Goal: Transaction & Acquisition: Purchase product/service

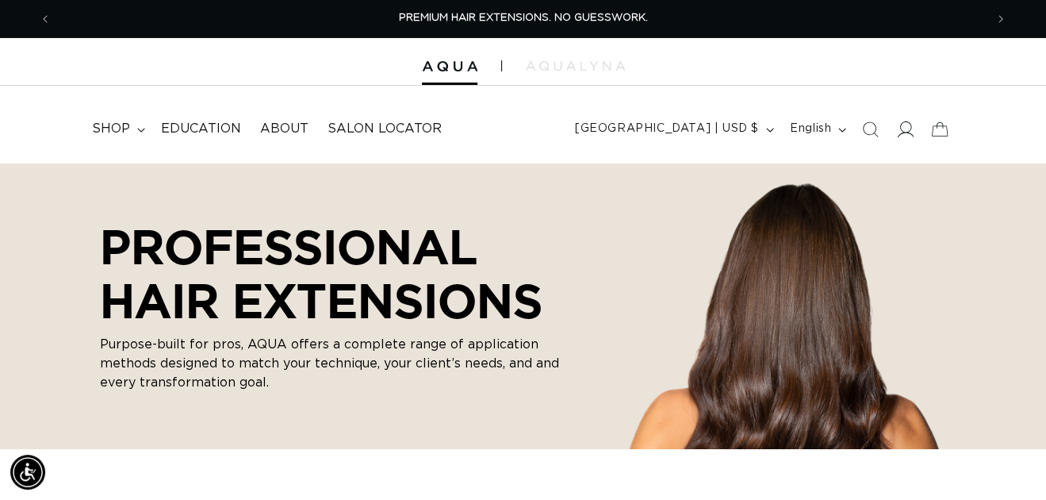
click at [904, 129] on icon at bounding box center [904, 129] width 17 height 17
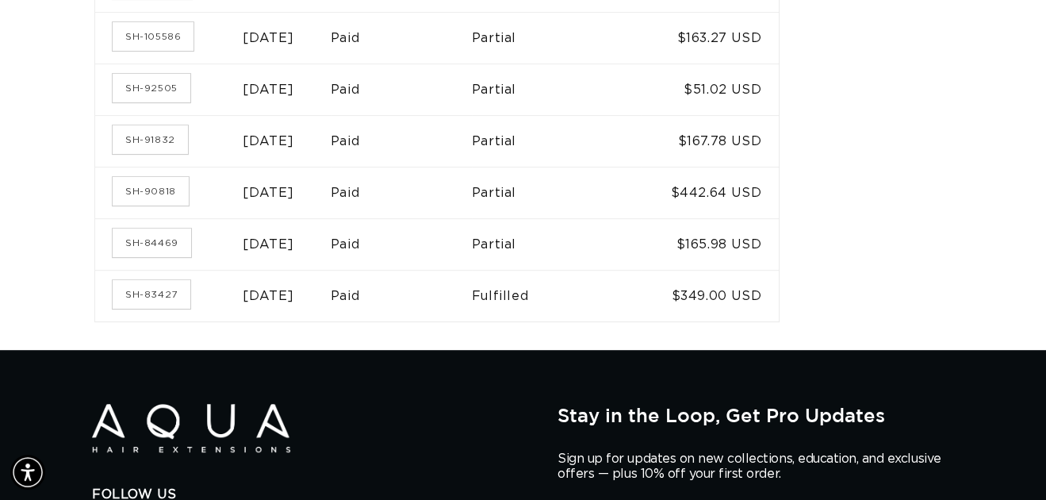
scroll to position [396, 0]
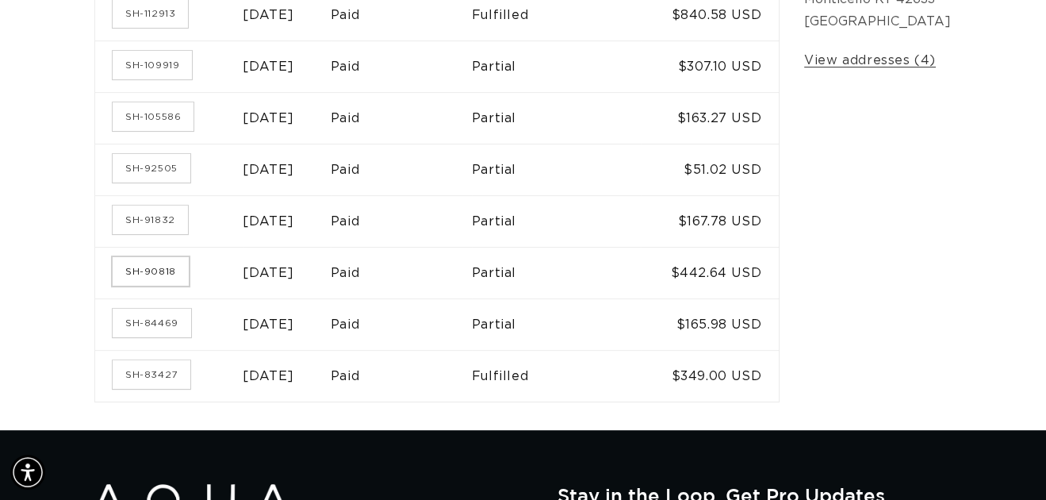
click at [166, 267] on link "SH-90818" at bounding box center [151, 271] width 76 height 29
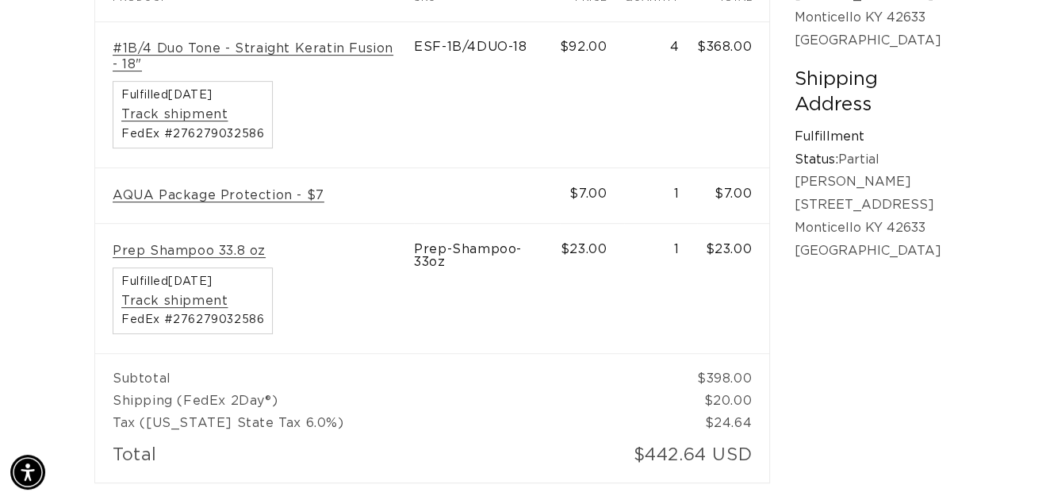
scroll to position [238, 0]
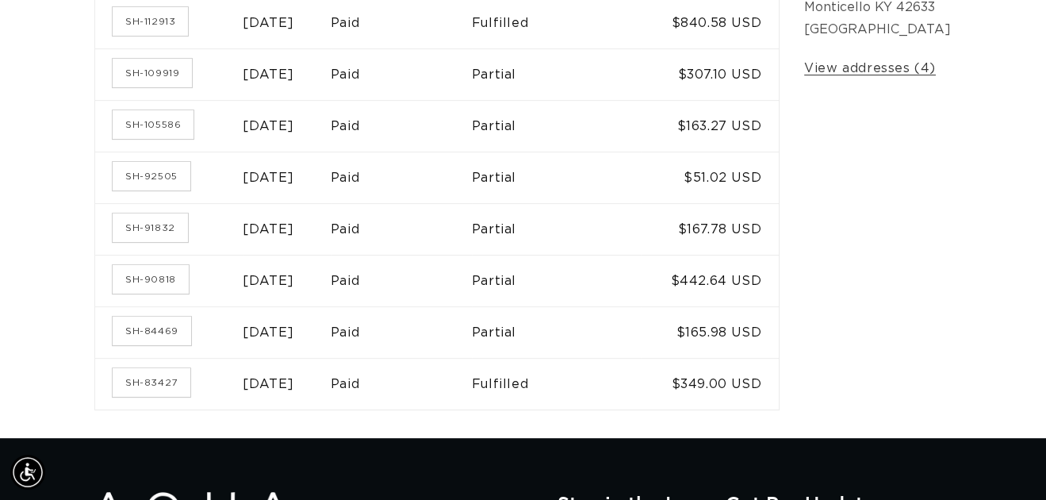
scroll to position [309, 0]
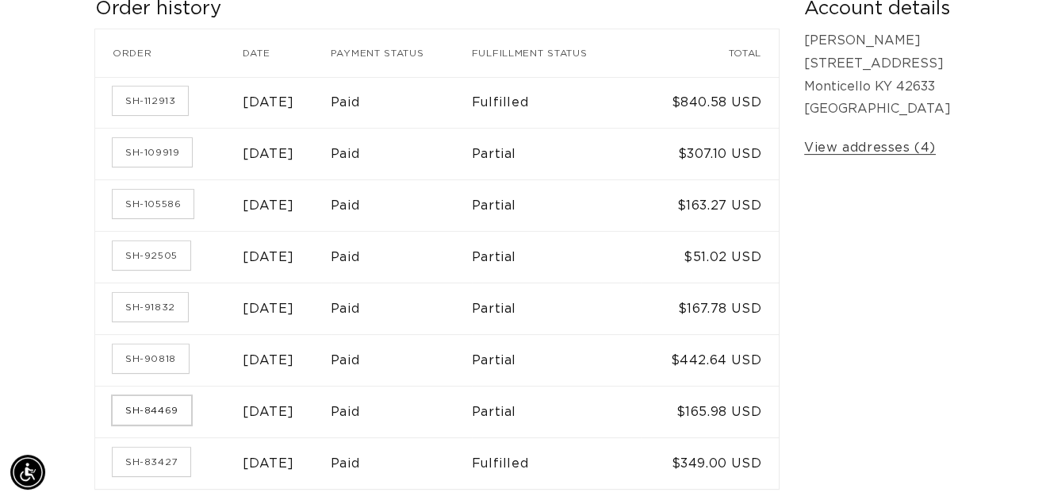
click at [159, 412] on link "SH-84469" at bounding box center [152, 410] width 79 height 29
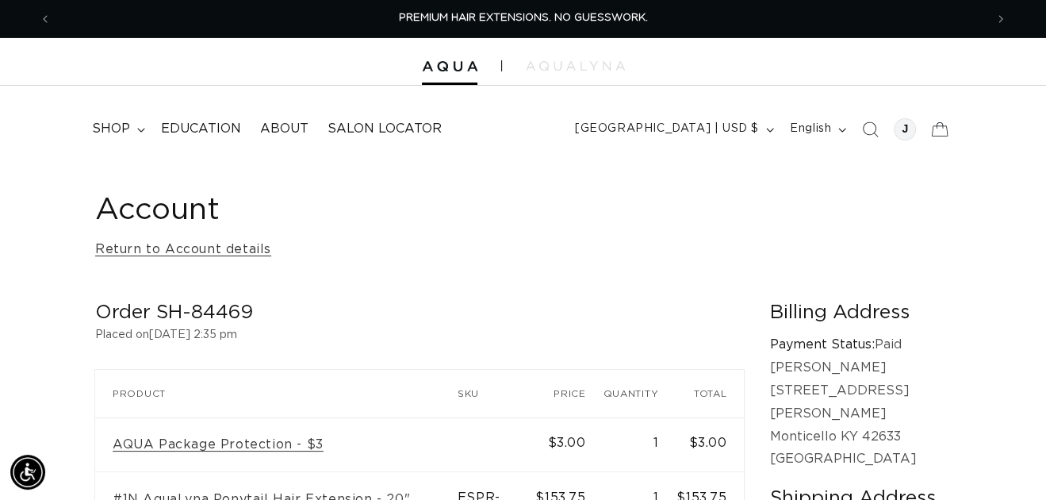
scroll to position [79, 0]
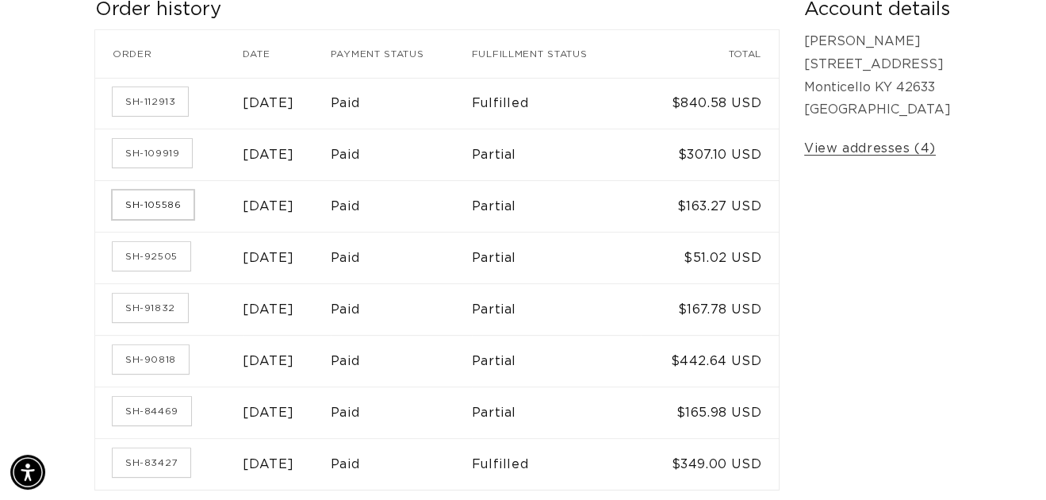
click at [163, 203] on link "SH-105586" at bounding box center [153, 204] width 81 height 29
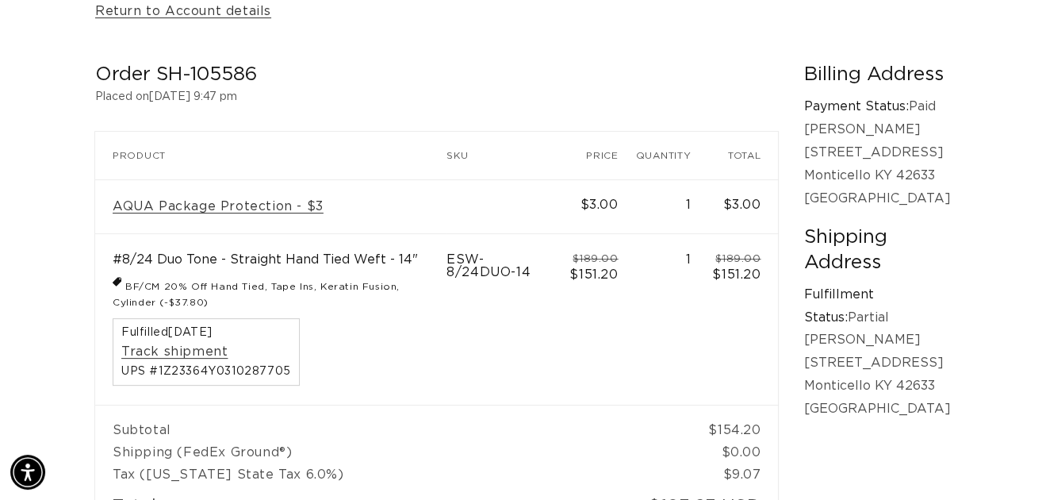
scroll to position [79, 0]
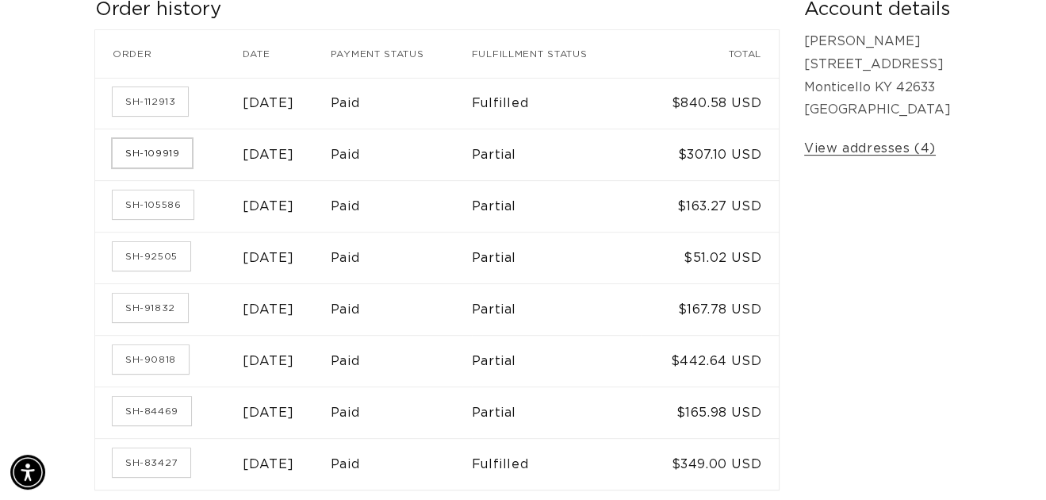
click at [160, 151] on link "SH-109919" at bounding box center [152, 153] width 79 height 29
click at [159, 102] on link "SH-112913" at bounding box center [150, 102] width 75 height 29
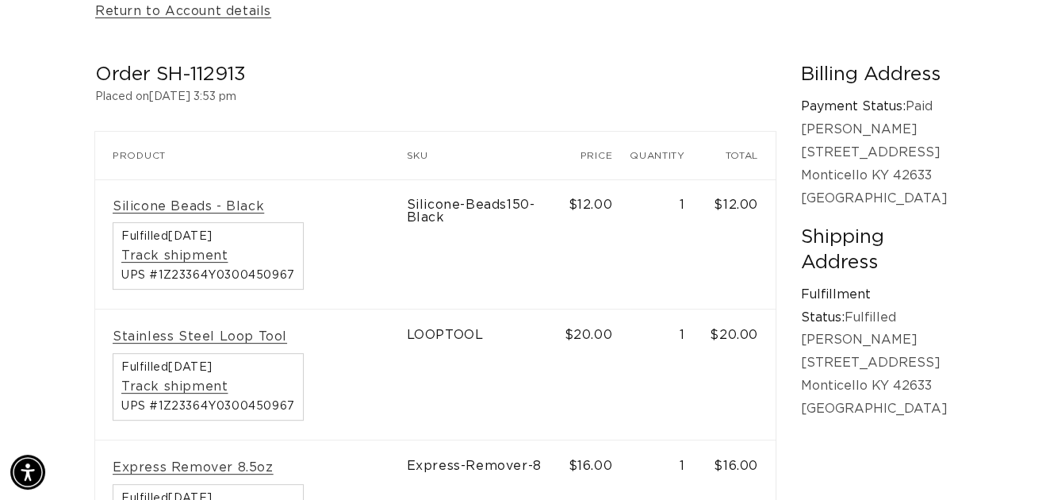
scroll to position [158, 0]
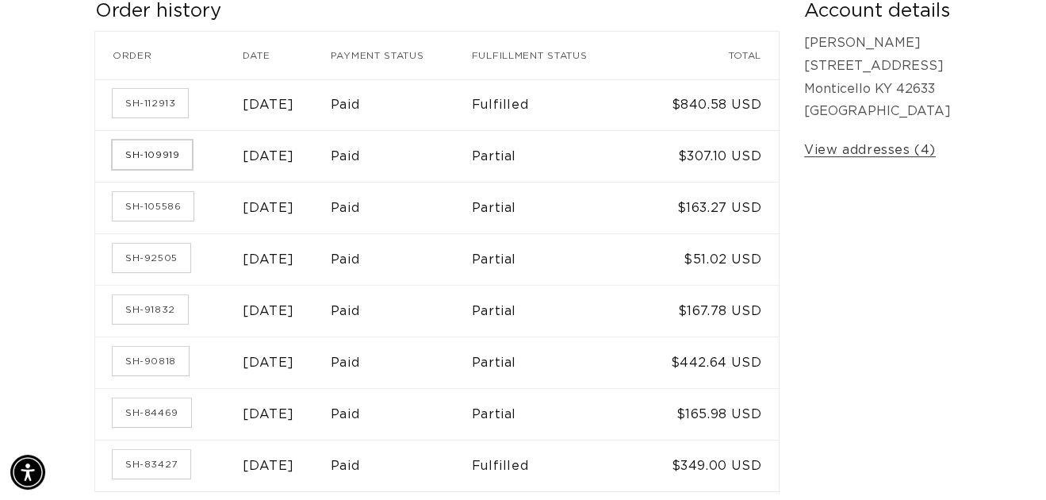
click at [166, 151] on link "SH-109919" at bounding box center [152, 154] width 79 height 29
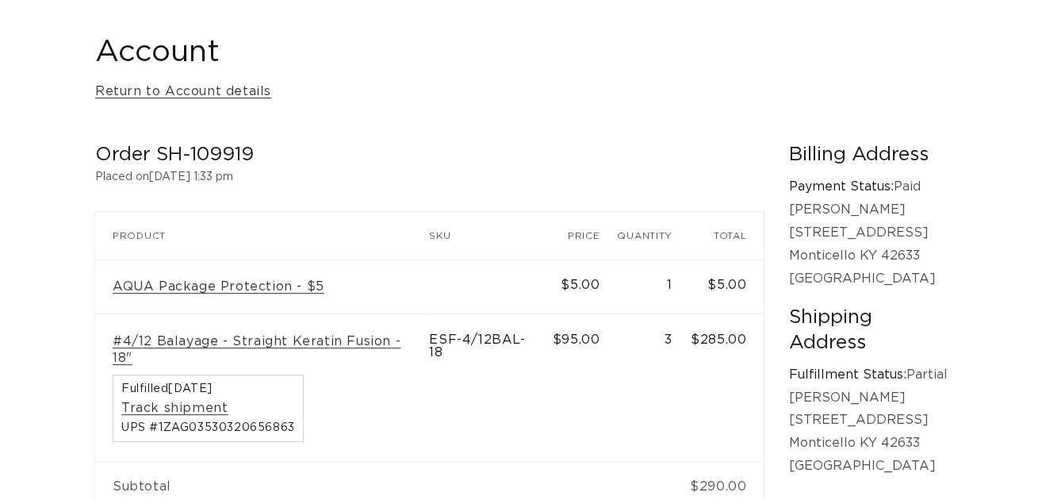
scroll to position [238, 0]
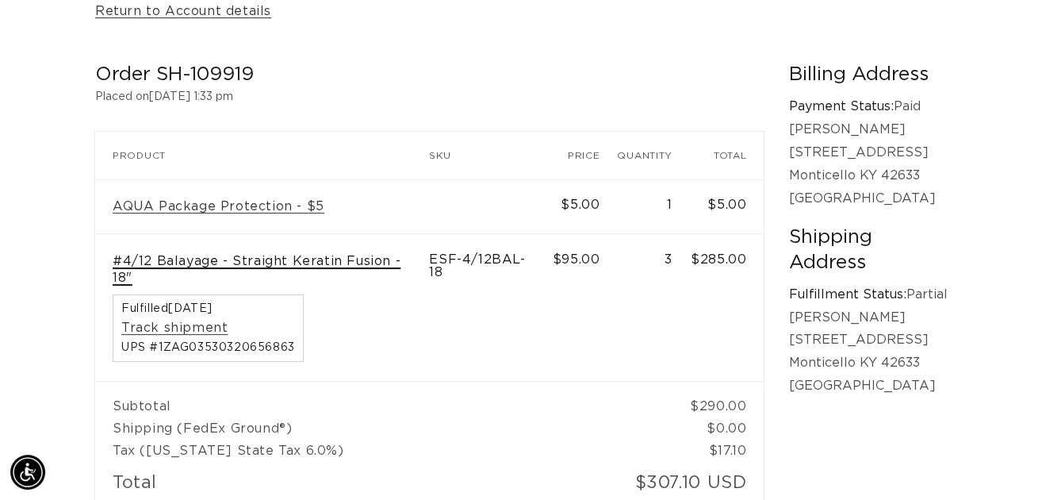
click at [301, 259] on link "#4/12 Balayage - Straight Keratin Fusion - 18"" at bounding box center [262, 269] width 299 height 33
click at [120, 17] on link "Return to Account details" at bounding box center [183, 11] width 176 height 23
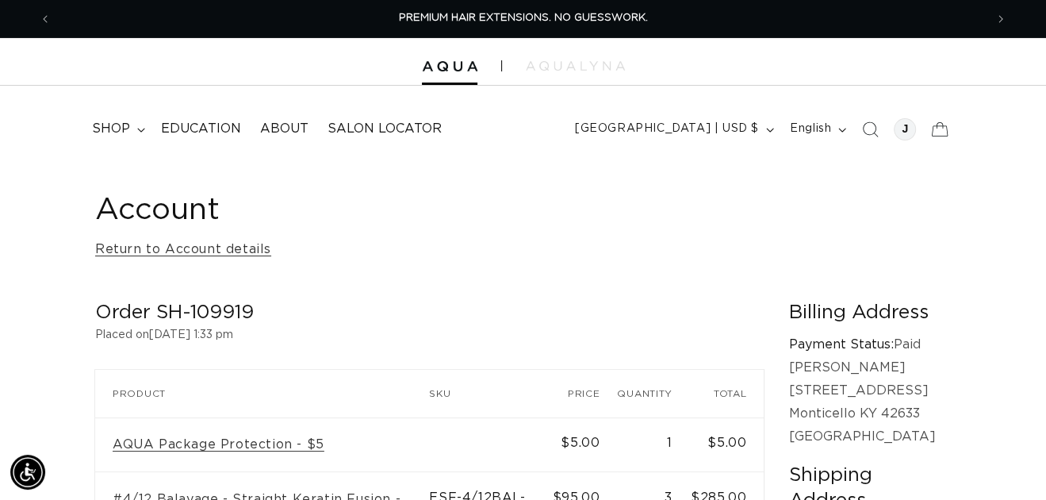
scroll to position [79, 0]
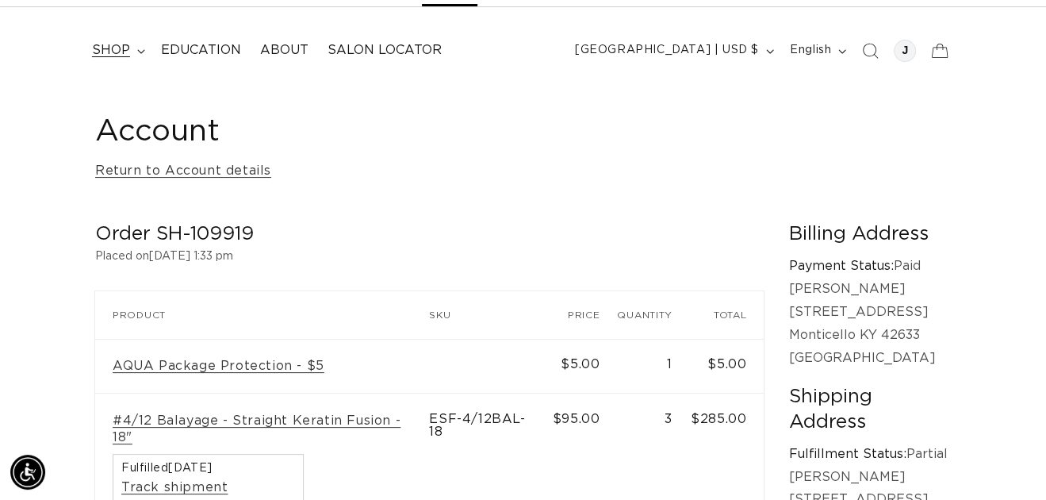
click at [127, 46] on span "shop" at bounding box center [111, 50] width 38 height 17
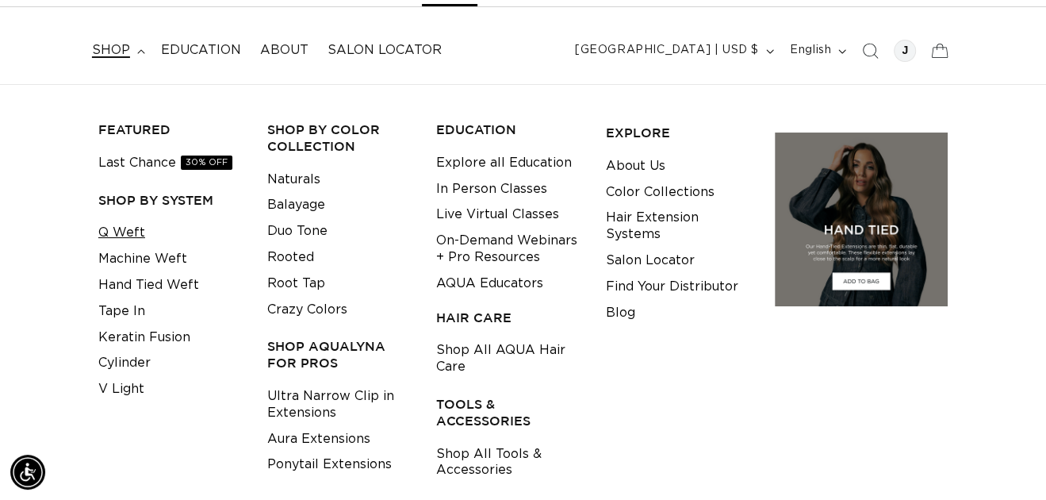
click at [125, 227] on link "Q Weft" at bounding box center [121, 233] width 47 height 26
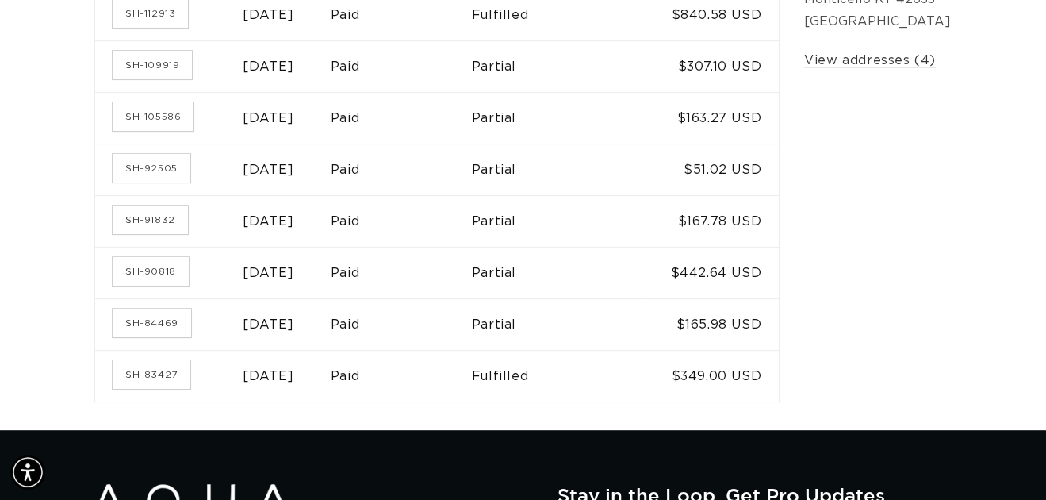
scroll to position [317, 0]
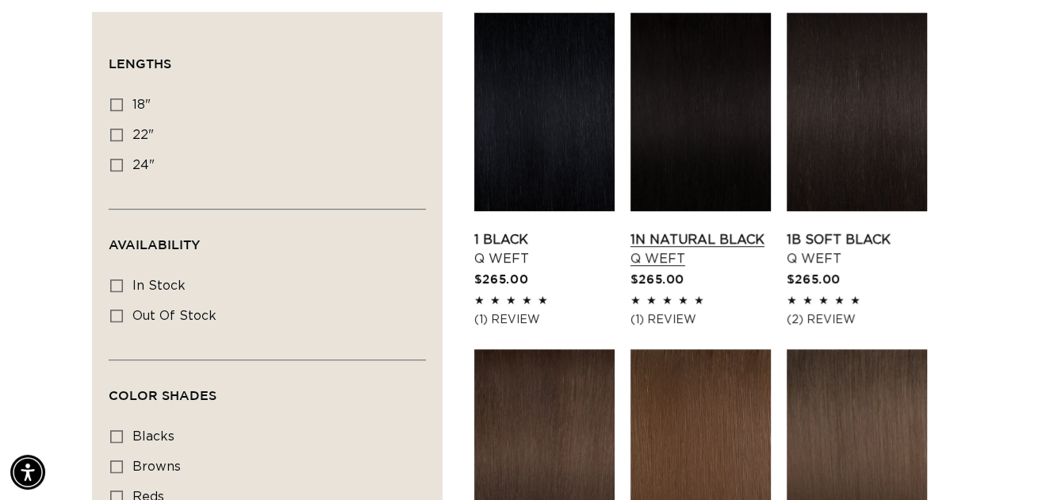
scroll to position [634, 0]
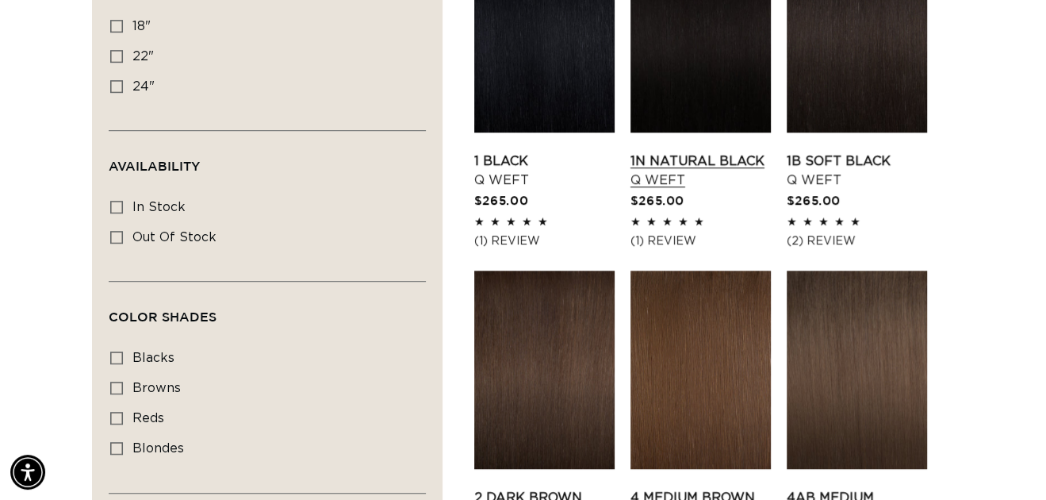
click at [677, 156] on link "1N Natural Black Q Weft" at bounding box center [701, 171] width 140 height 38
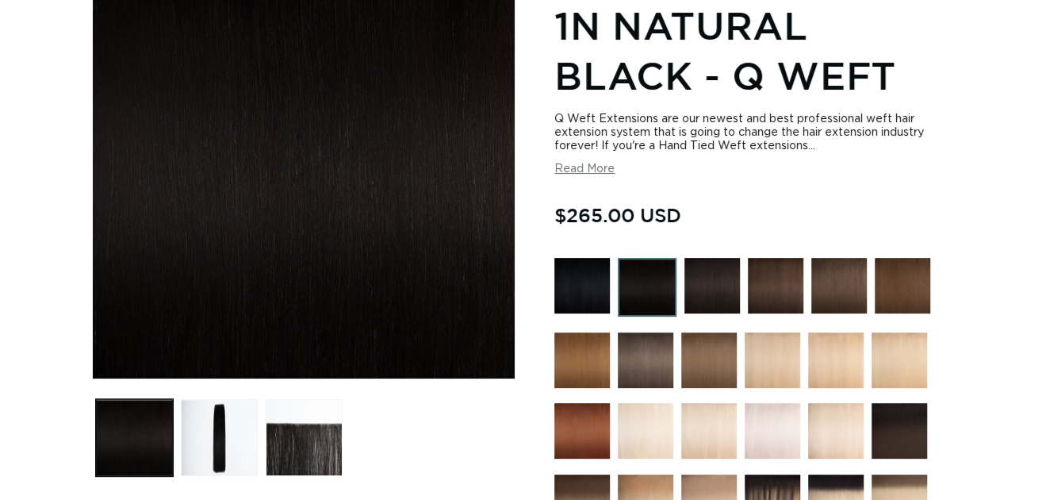
scroll to position [396, 0]
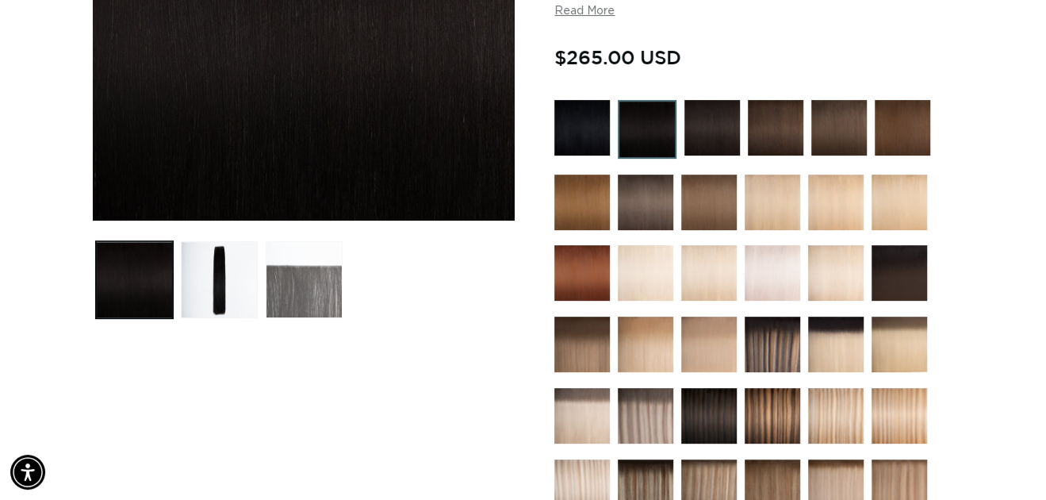
click at [317, 293] on button "Load image 3 in gallery view" at bounding box center [304, 279] width 77 height 77
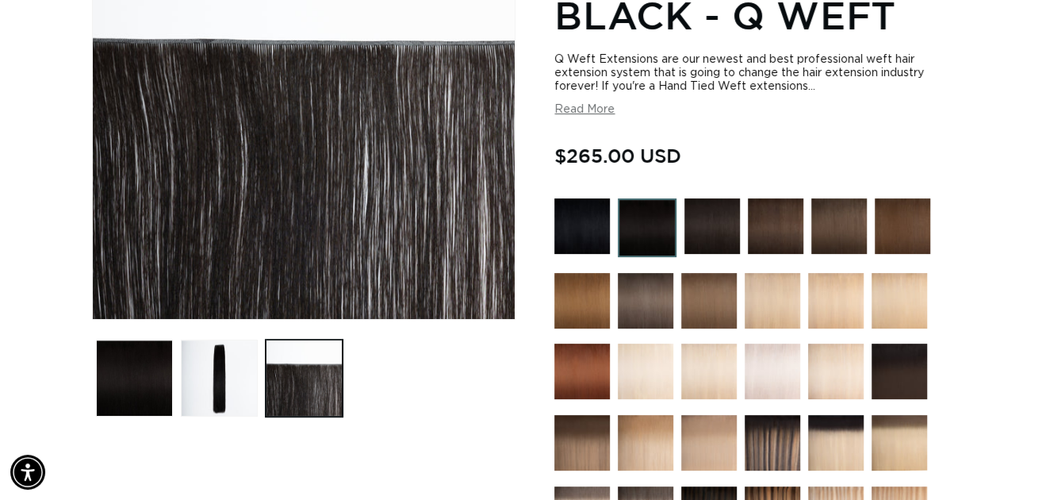
scroll to position [0, 0]
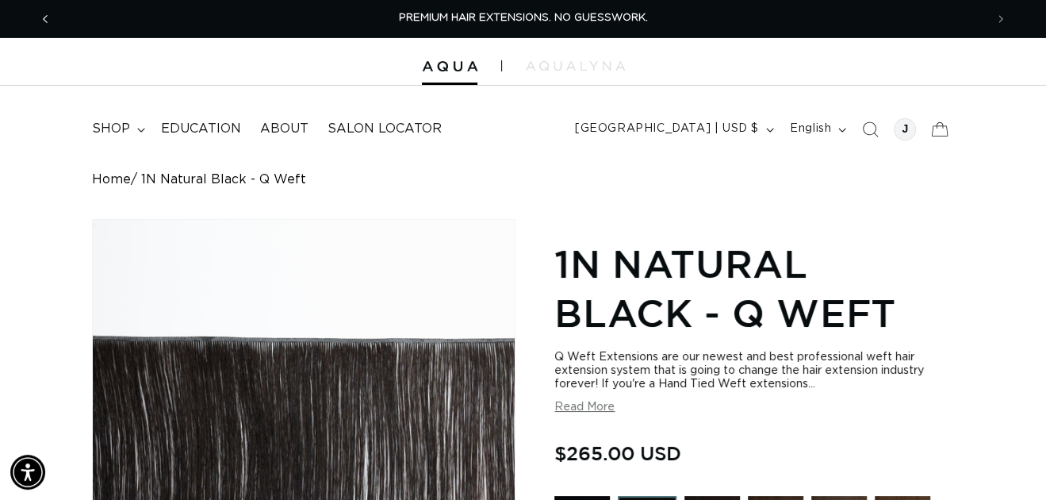
click at [43, 16] on icon "Previous announcement" at bounding box center [46, 18] width 6 height 17
click at [114, 128] on span "shop" at bounding box center [111, 129] width 38 height 17
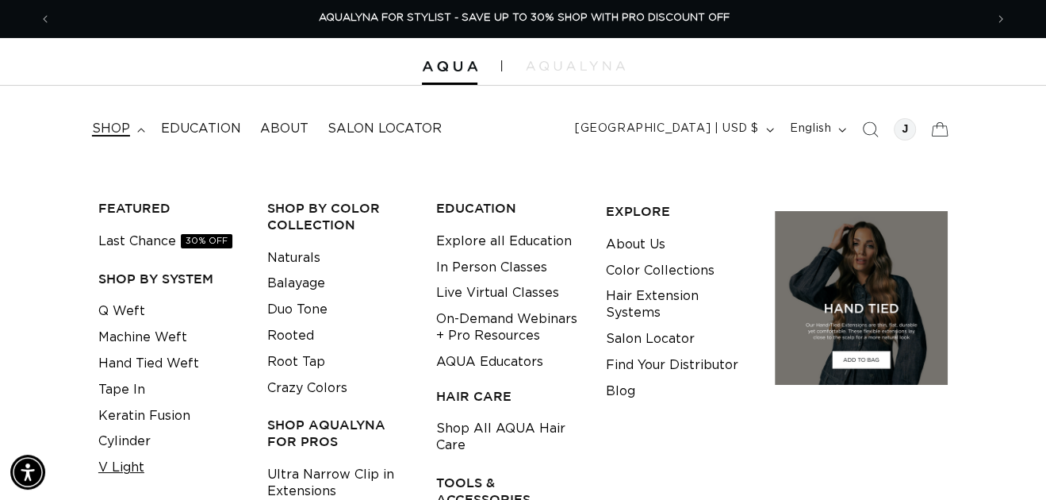
click at [136, 464] on link "V Light" at bounding box center [121, 468] width 46 height 26
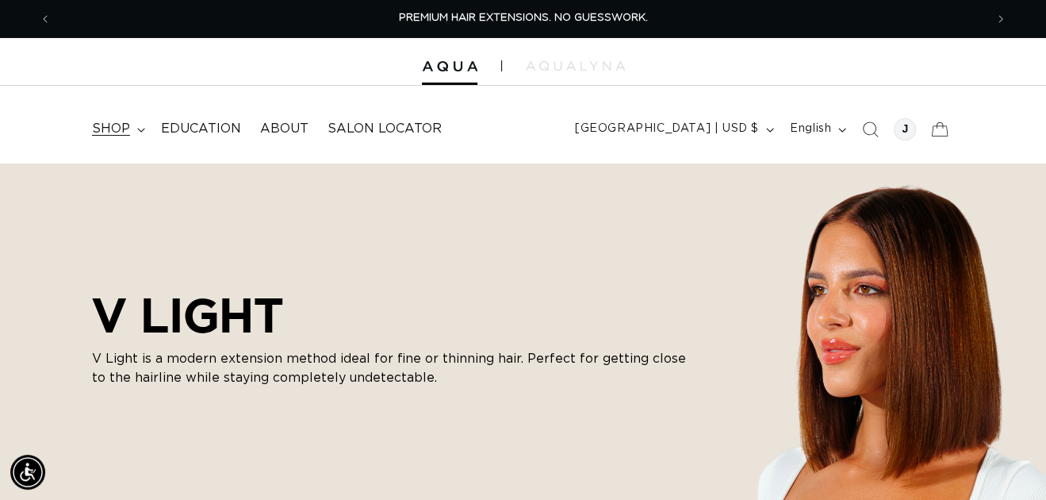
click at [140, 128] on icon at bounding box center [141, 130] width 8 height 5
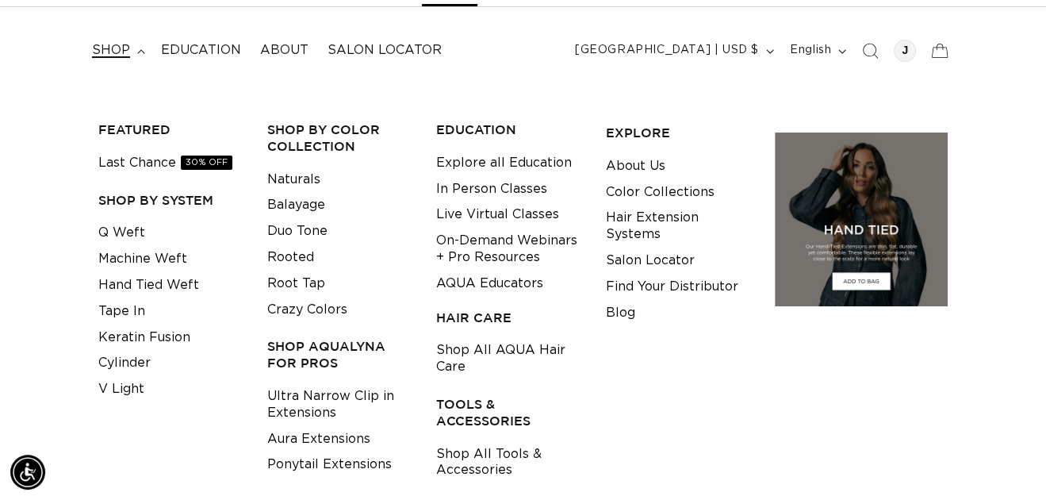
scroll to position [158, 0]
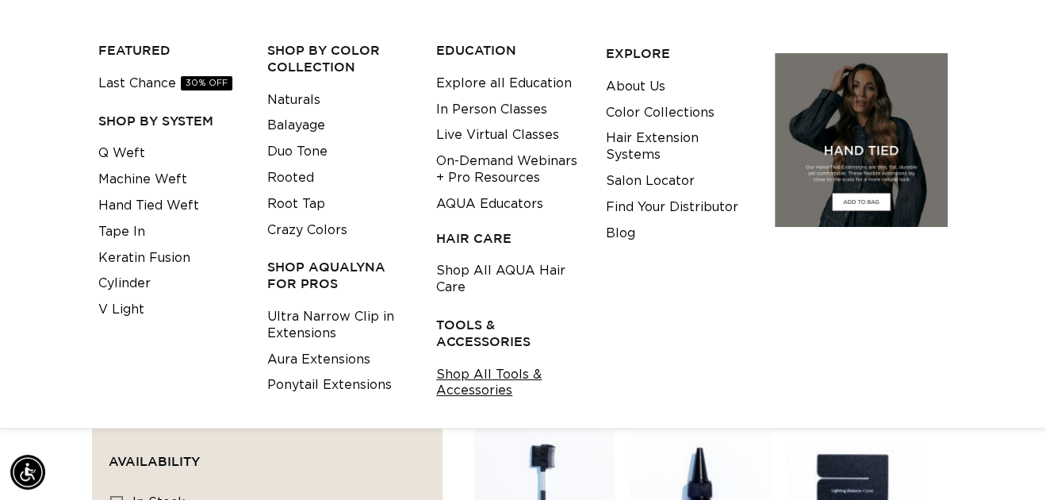
click at [485, 374] on link "Shop All Tools & Accessories" at bounding box center [508, 383] width 144 height 43
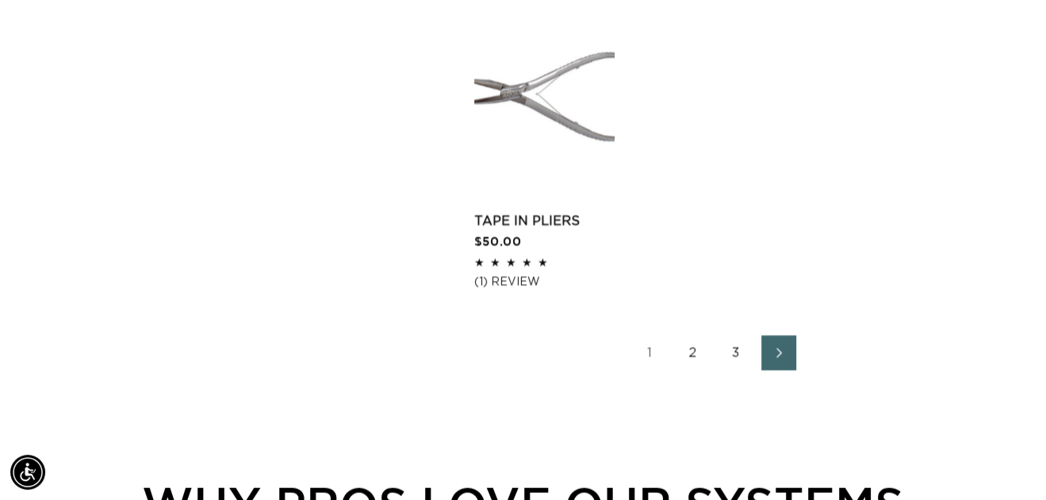
scroll to position [2380, 0]
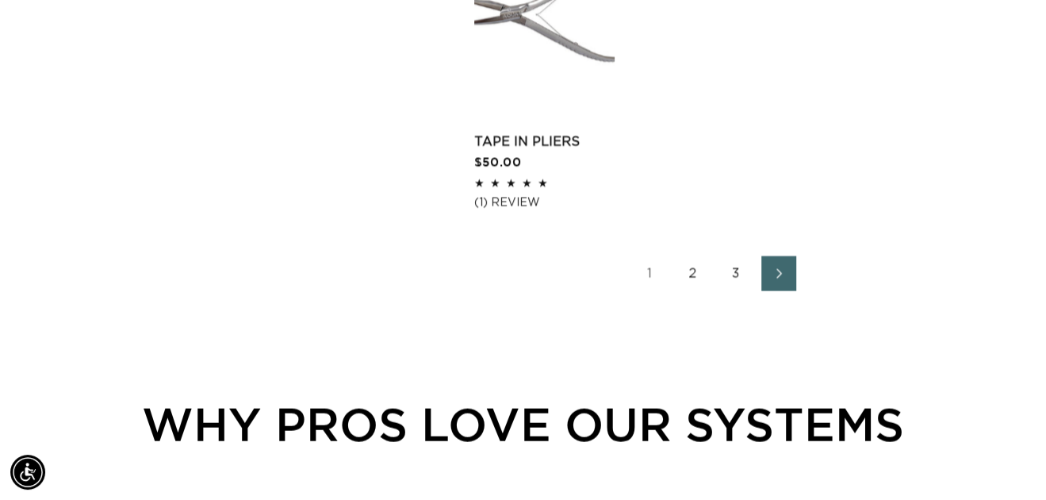
click at [689, 271] on link "2" at bounding box center [693, 273] width 35 height 35
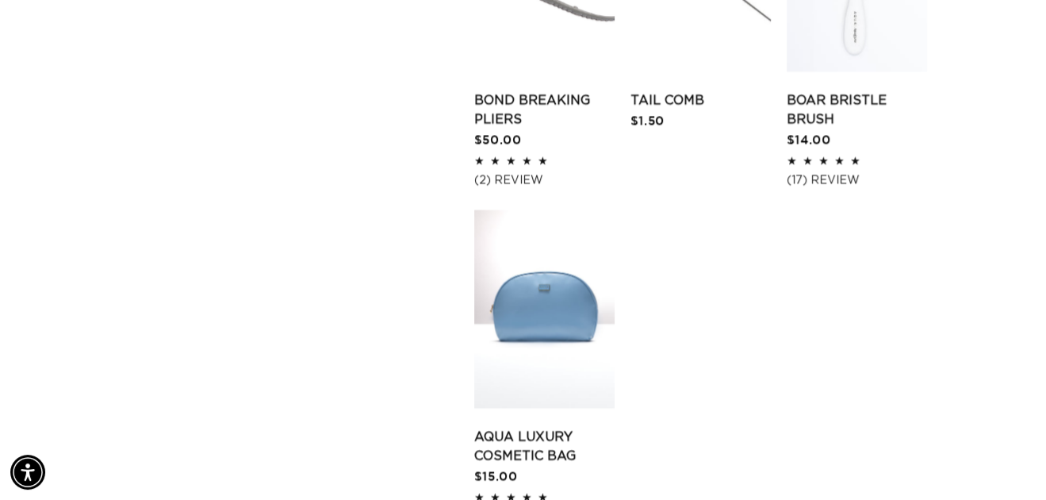
scroll to position [2380, 0]
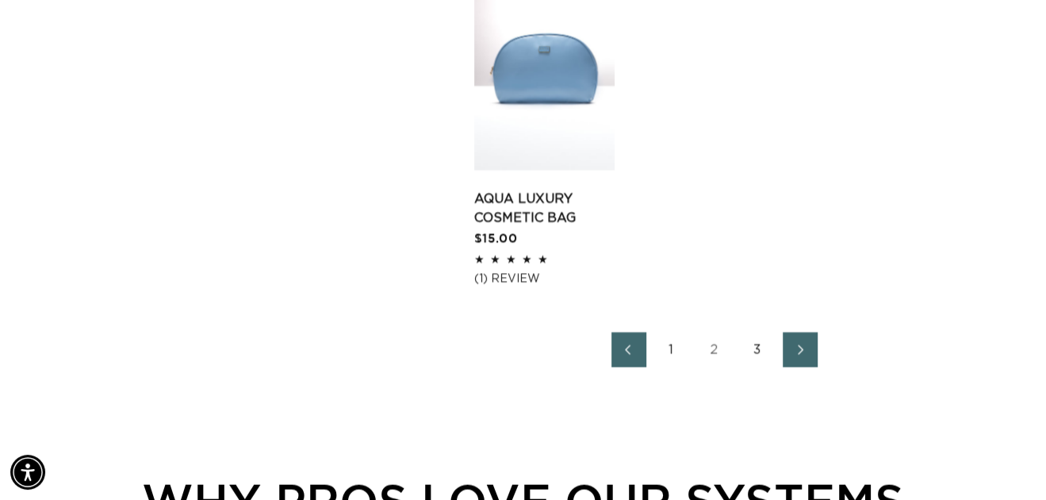
click at [754, 332] on link "3" at bounding box center [757, 349] width 35 height 35
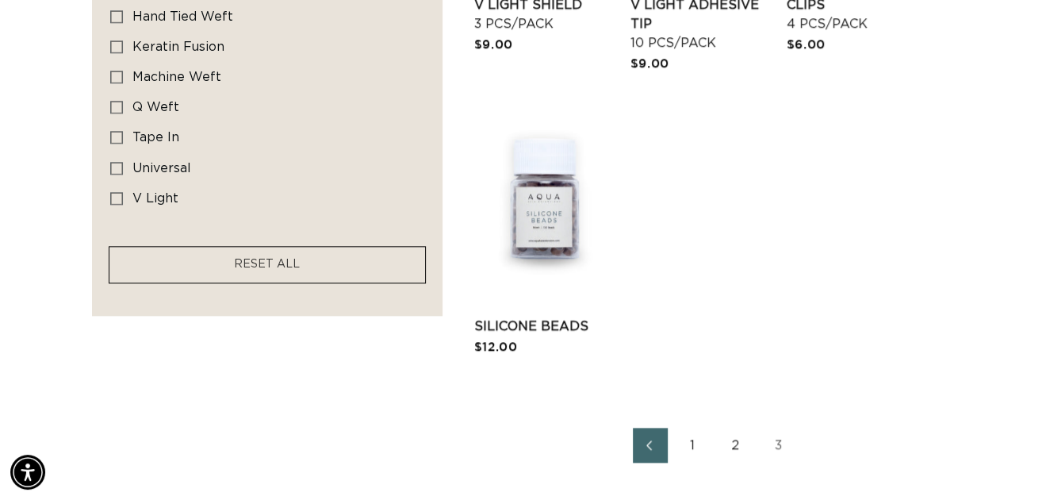
scroll to position [1268, 0]
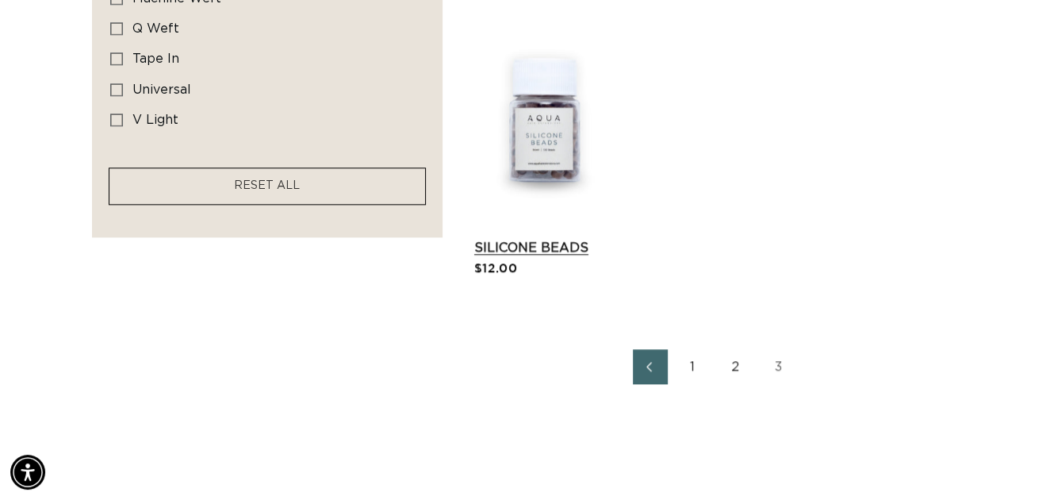
click at [551, 248] on link "Silicone Beads" at bounding box center [544, 247] width 140 height 19
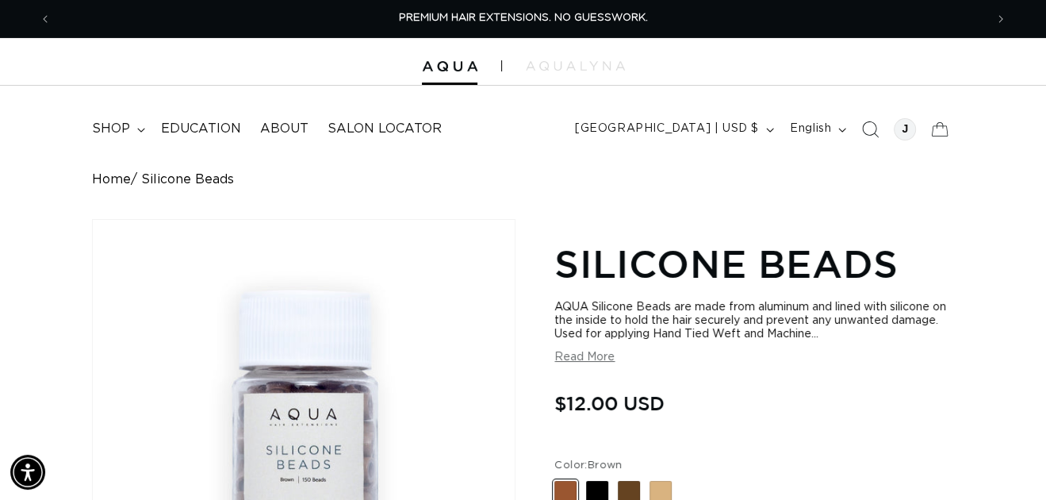
click at [873, 125] on icon "Search" at bounding box center [869, 129] width 17 height 17
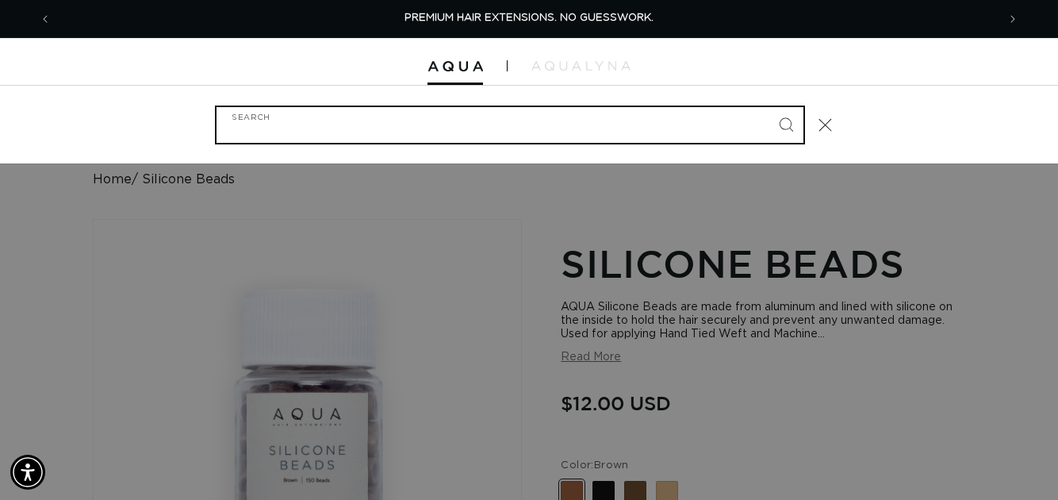
click at [474, 136] on input "Search" at bounding box center [510, 125] width 587 height 36
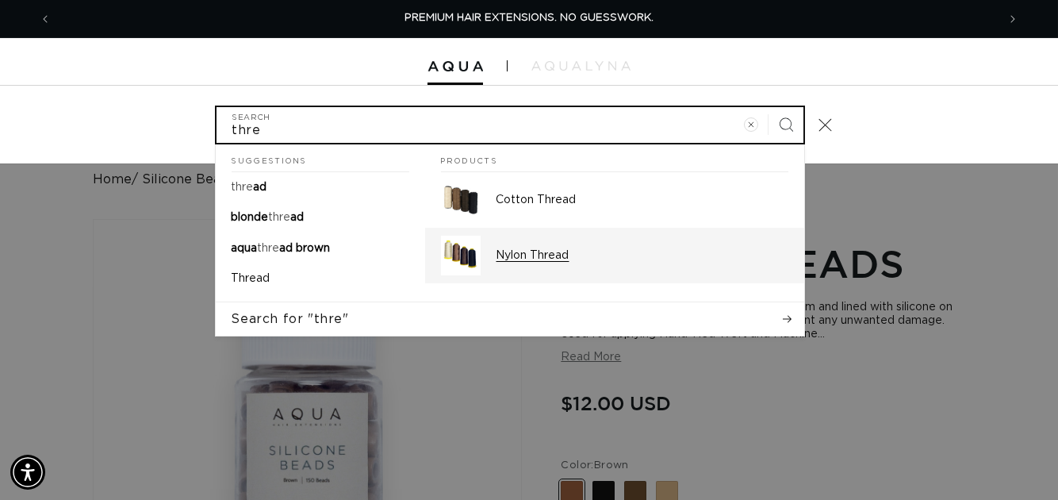
type input "thre"
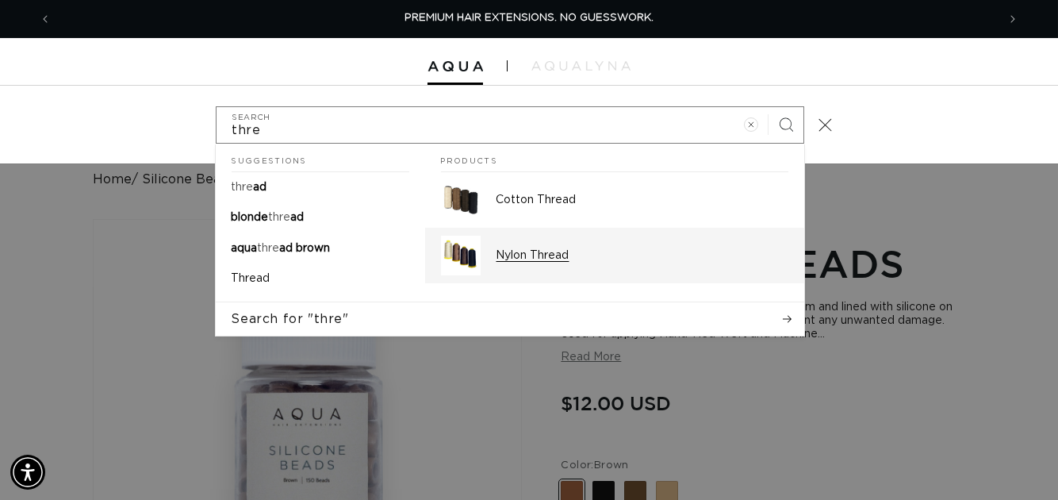
click at [552, 253] on p "Nylon Thread" at bounding box center [643, 255] width 292 height 14
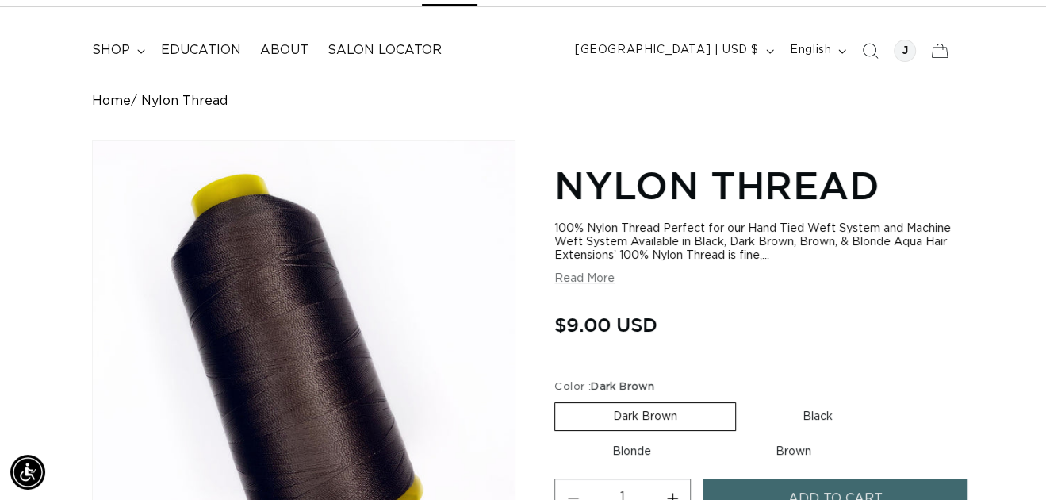
scroll to position [238, 0]
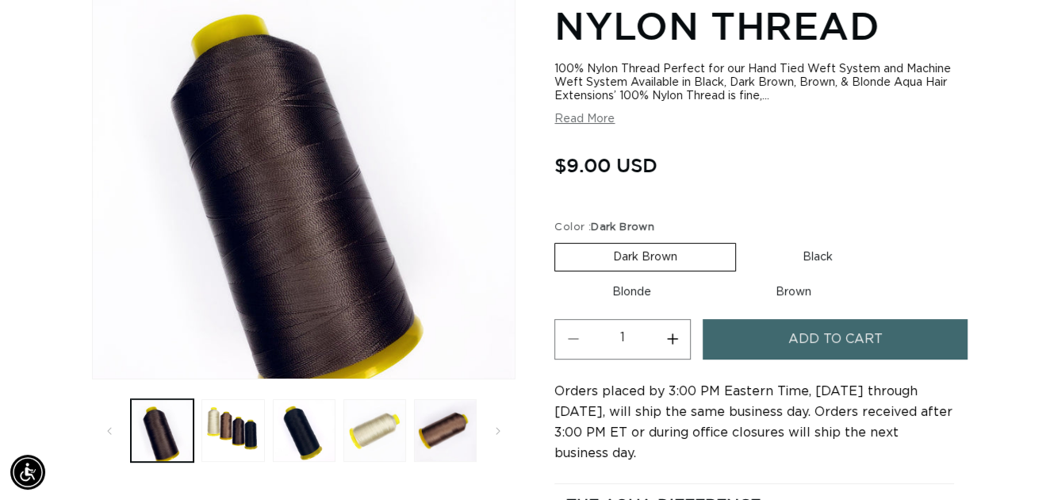
click at [784, 342] on button "Add to cart" at bounding box center [835, 339] width 265 height 40
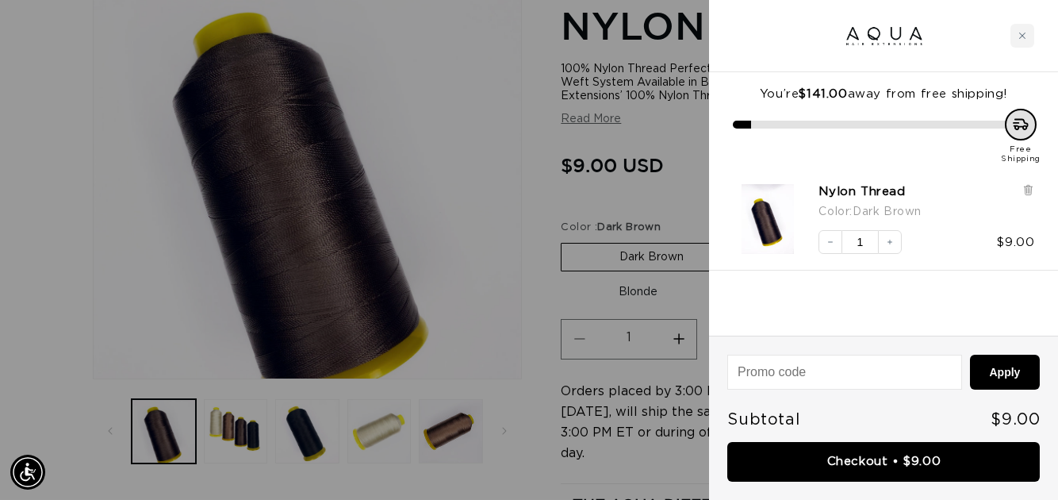
click at [640, 263] on div at bounding box center [529, 250] width 1058 height 500
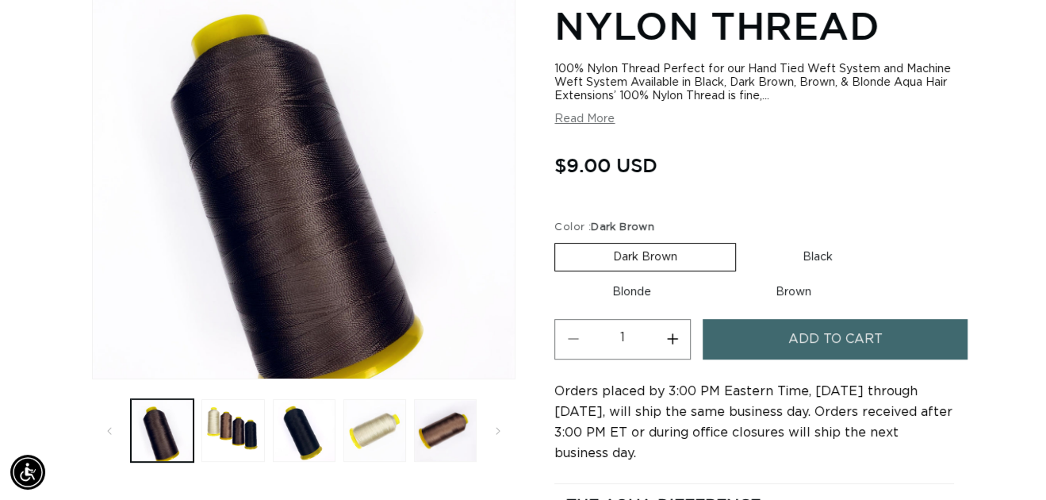
click at [817, 255] on label "Black Variant sold out or unavailable" at bounding box center [818, 257] width 146 height 27
click at [745, 240] on input "Black Variant sold out or unavailable" at bounding box center [744, 240] width 1 height 1
radio input "true"
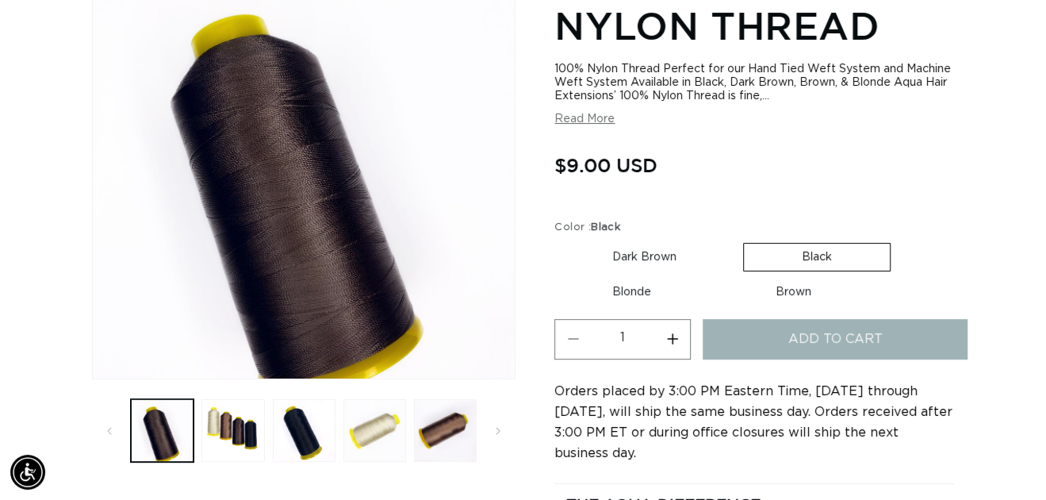
scroll to position [218, 0]
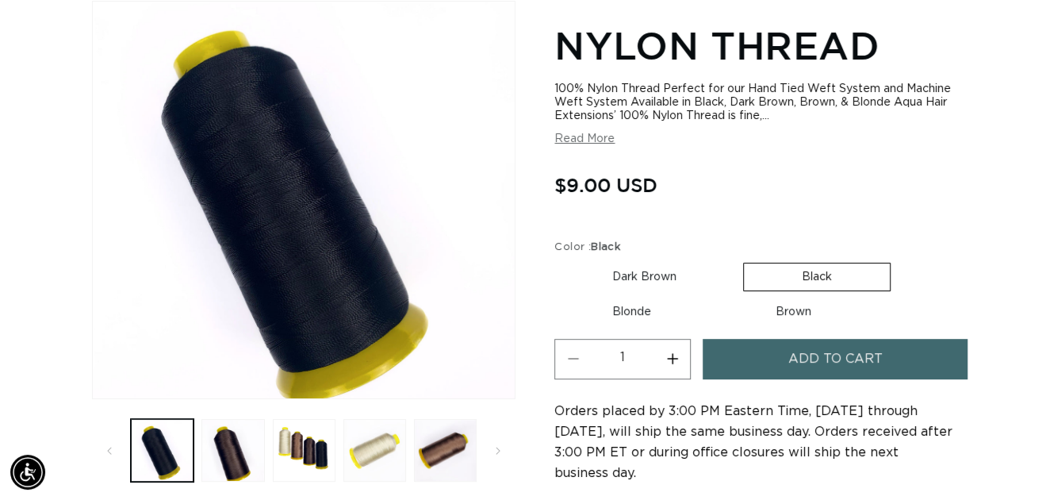
click at [780, 358] on button "Add to cart" at bounding box center [835, 359] width 265 height 40
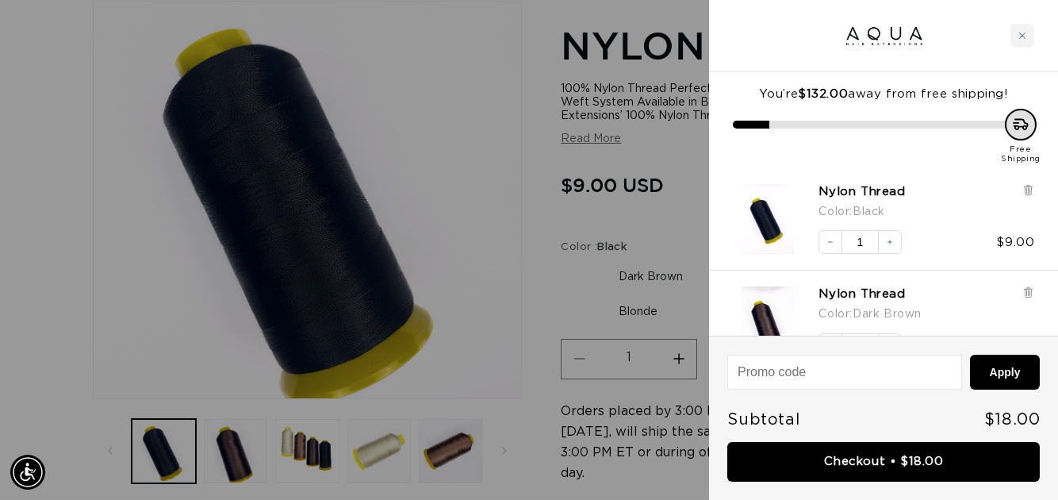
click at [528, 290] on div at bounding box center [529, 250] width 1058 height 500
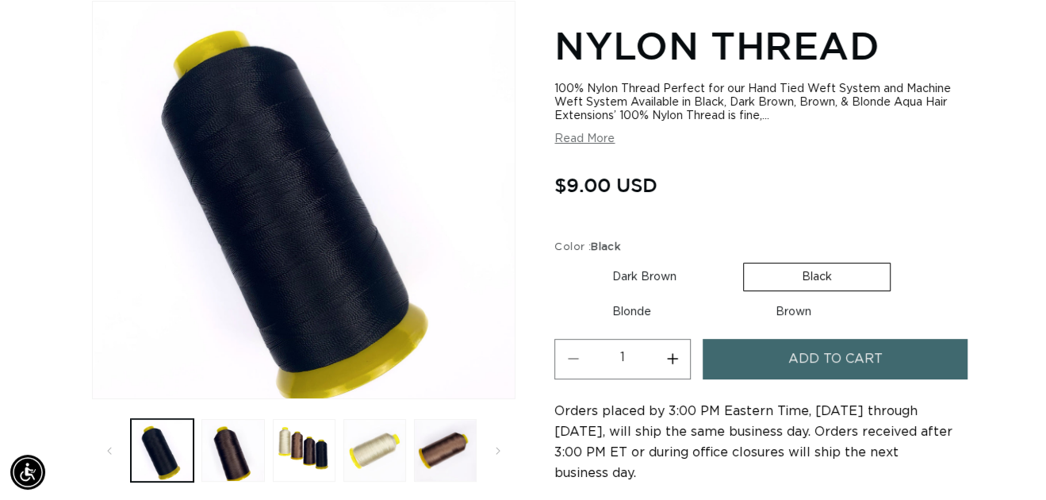
click at [795, 306] on label "Brown Variant sold out or unavailable" at bounding box center [794, 311] width 152 height 27
click at [718, 296] on input "Brown Variant sold out or unavailable" at bounding box center [717, 295] width 1 height 1
radio input "true"
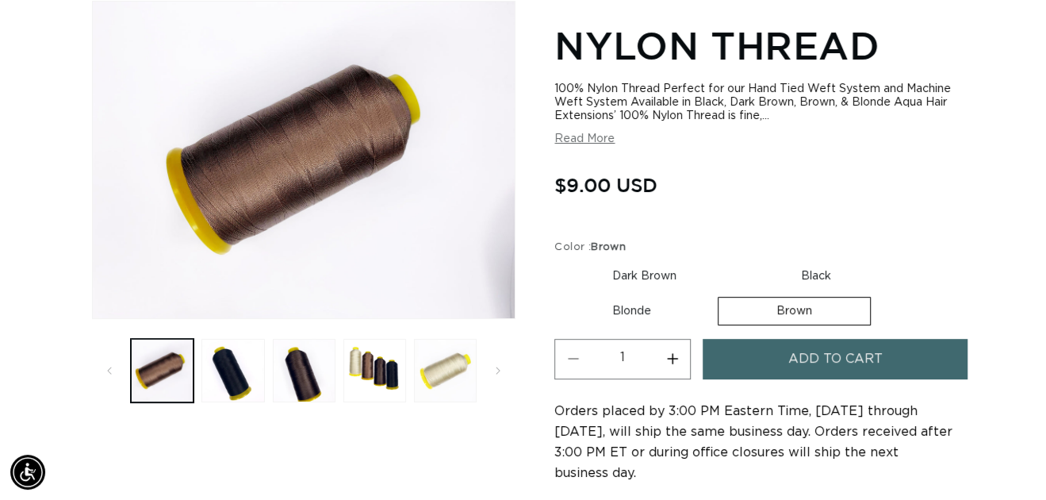
click at [782, 358] on button "Add to cart" at bounding box center [835, 359] width 265 height 40
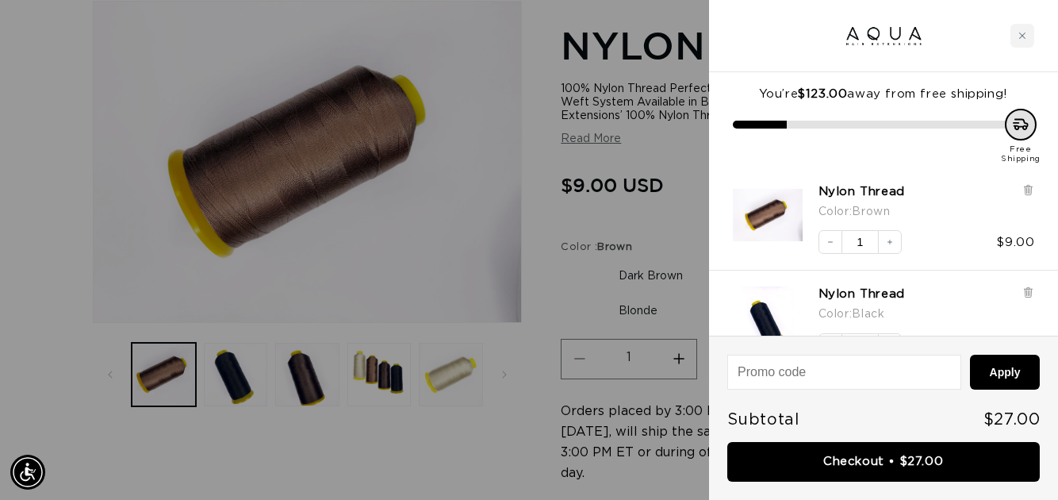
click at [503, 282] on div at bounding box center [529, 250] width 1058 height 500
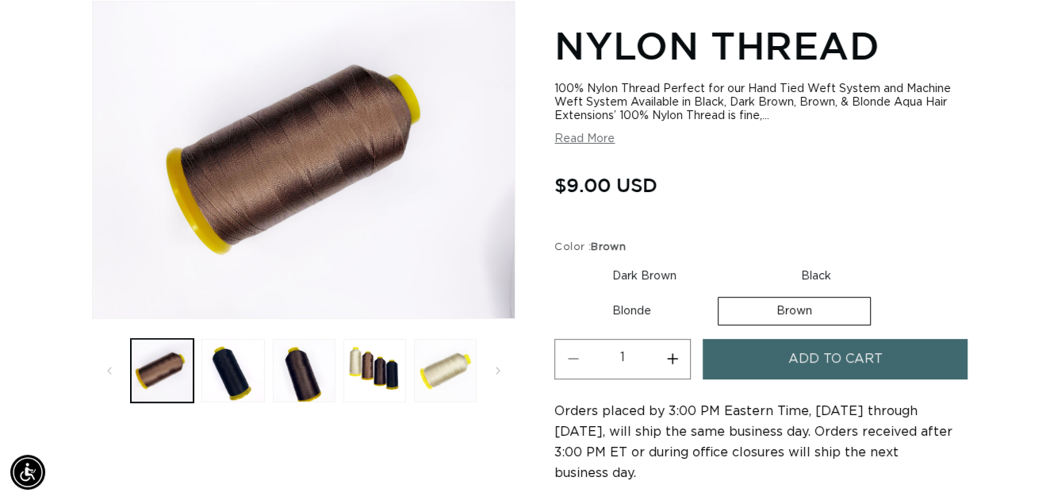
click at [643, 313] on label "Blonde Variant sold out or unavailable" at bounding box center [631, 310] width 155 height 27
click at [897, 260] on input "Blonde Variant sold out or unavailable" at bounding box center [897, 259] width 1 height 1
radio input "true"
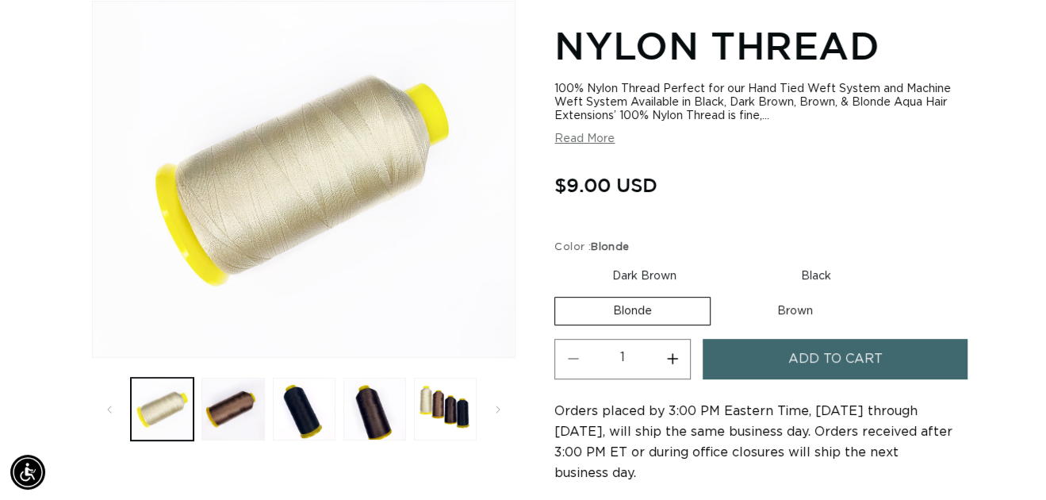
click at [744, 356] on button "Add to cart" at bounding box center [835, 359] width 265 height 40
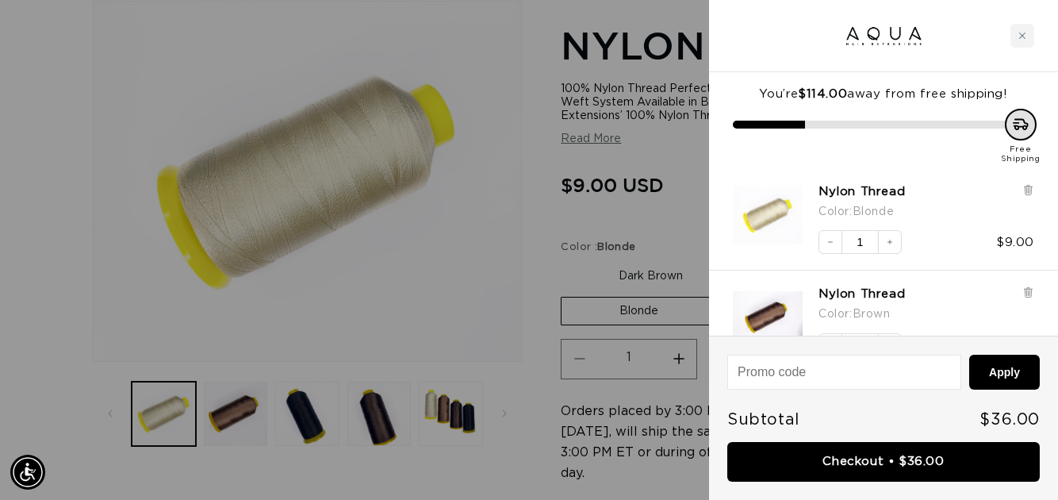
click at [463, 270] on div at bounding box center [529, 250] width 1058 height 500
